Goal: Information Seeking & Learning: Learn about a topic

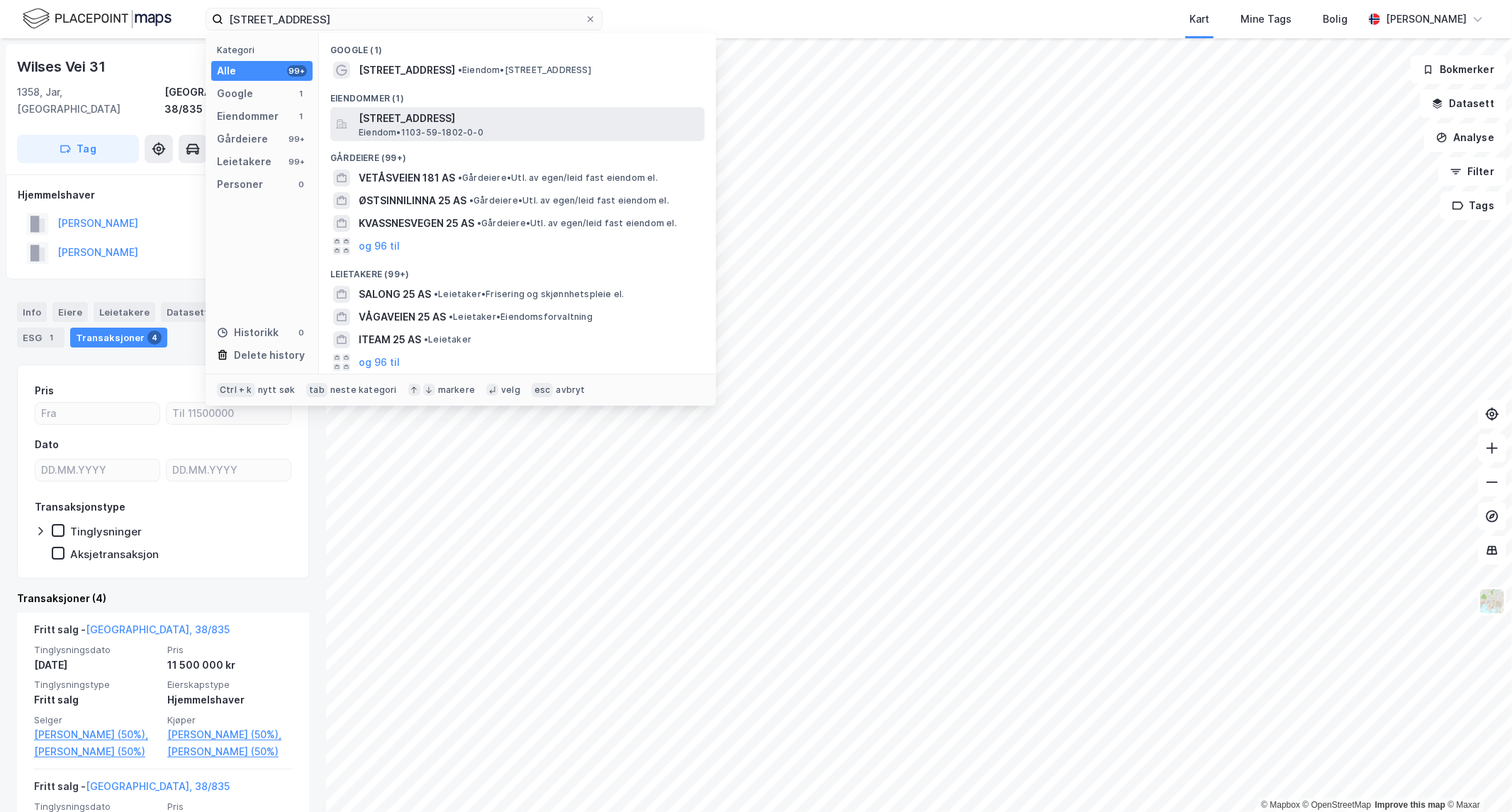
type input "[STREET_ADDRESS]"
click at [453, 112] on span "[STREET_ADDRESS]" at bounding box center [529, 118] width 340 height 17
